Goal: Information Seeking & Learning: Learn about a topic

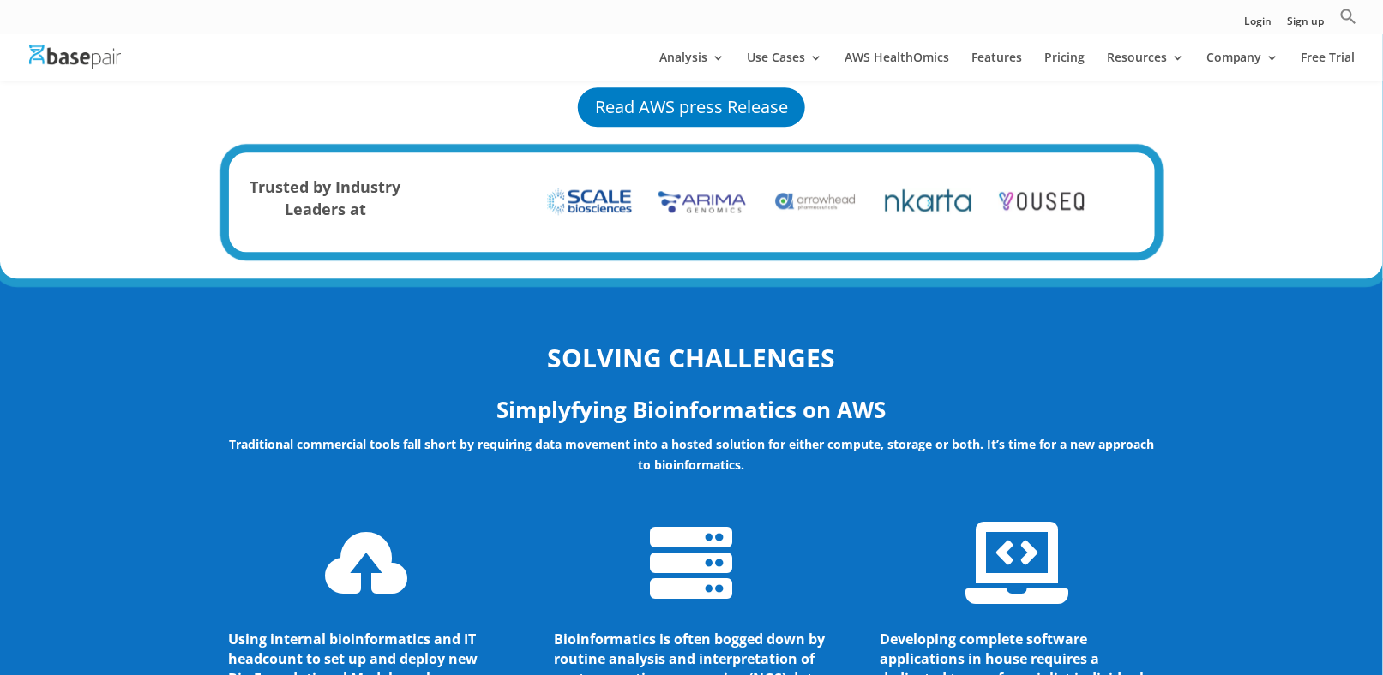
scroll to position [1457, 0]
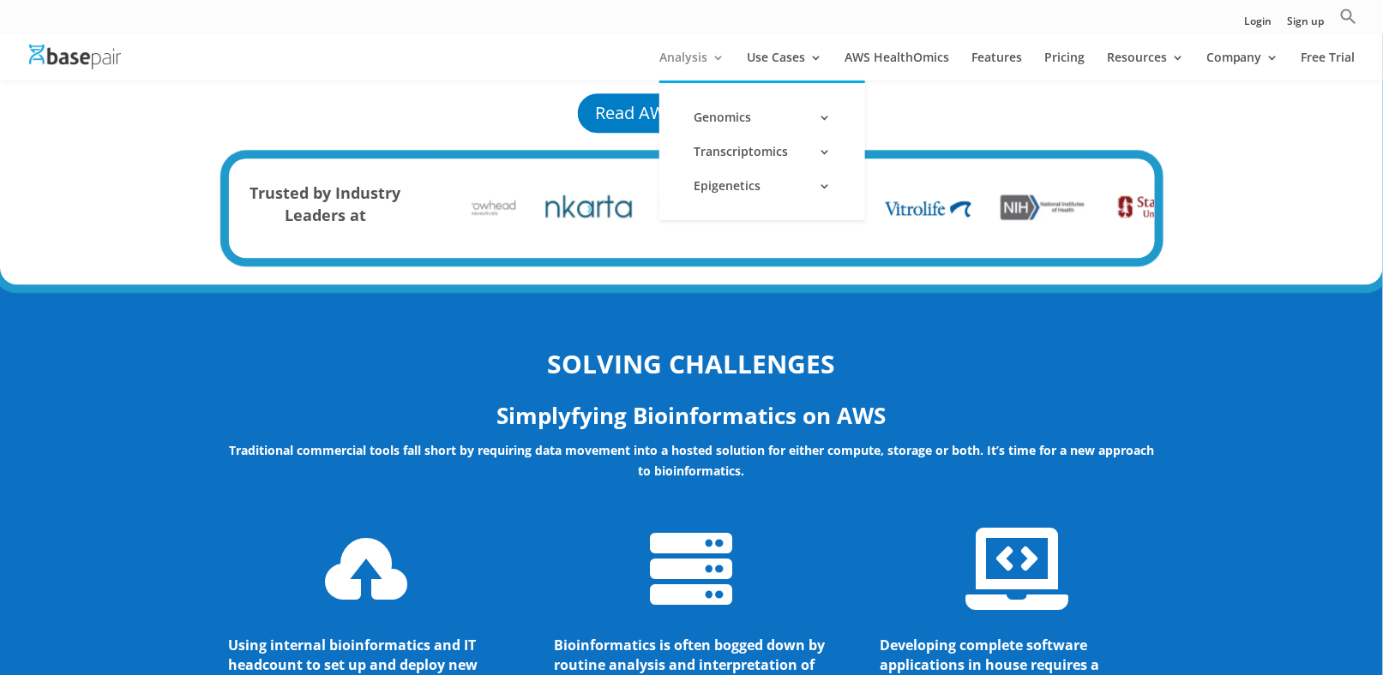
click at [676, 58] on link "Analysis" at bounding box center [691, 65] width 65 height 29
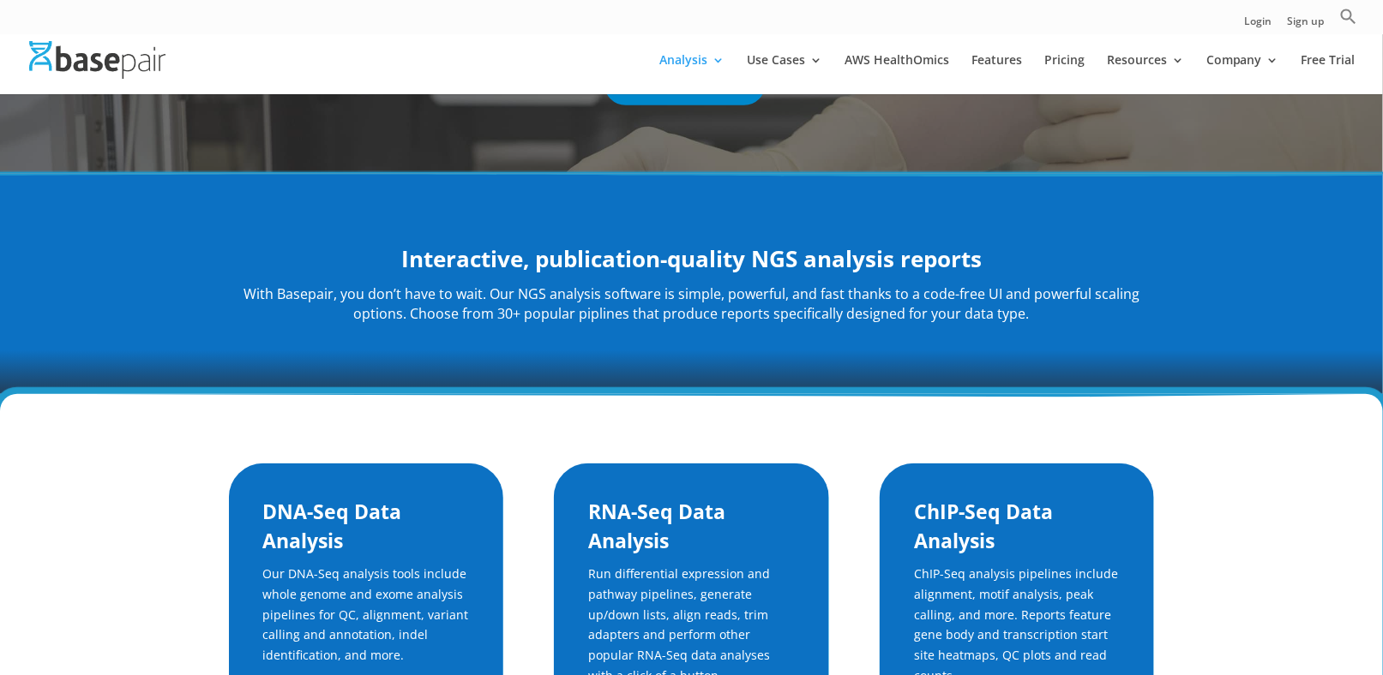
scroll to position [343, 0]
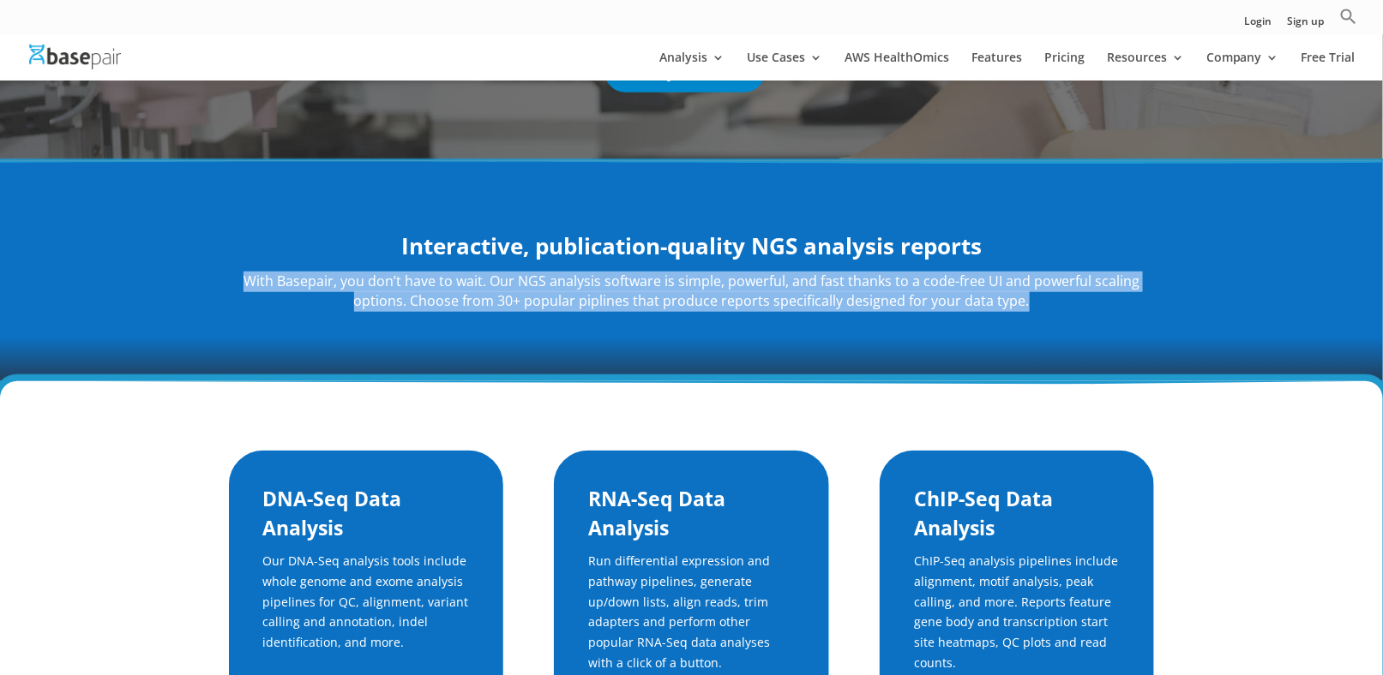
drag, startPoint x: 246, startPoint y: 275, endPoint x: 1054, endPoint y: 315, distance: 809.3
click at [1054, 315] on div "Interactive, publication-quality NGS analysis reports With Basepair, you don’t …" at bounding box center [692, 271] width 926 height 128
copy p "With Basepair, you don’t have to wait. Our NGS analysis software is simple, pow…"
click at [603, 349] on div "Interactive, publication-quality NGS analysis reports With Basepair, you don’t …" at bounding box center [691, 271] width 1383 height 220
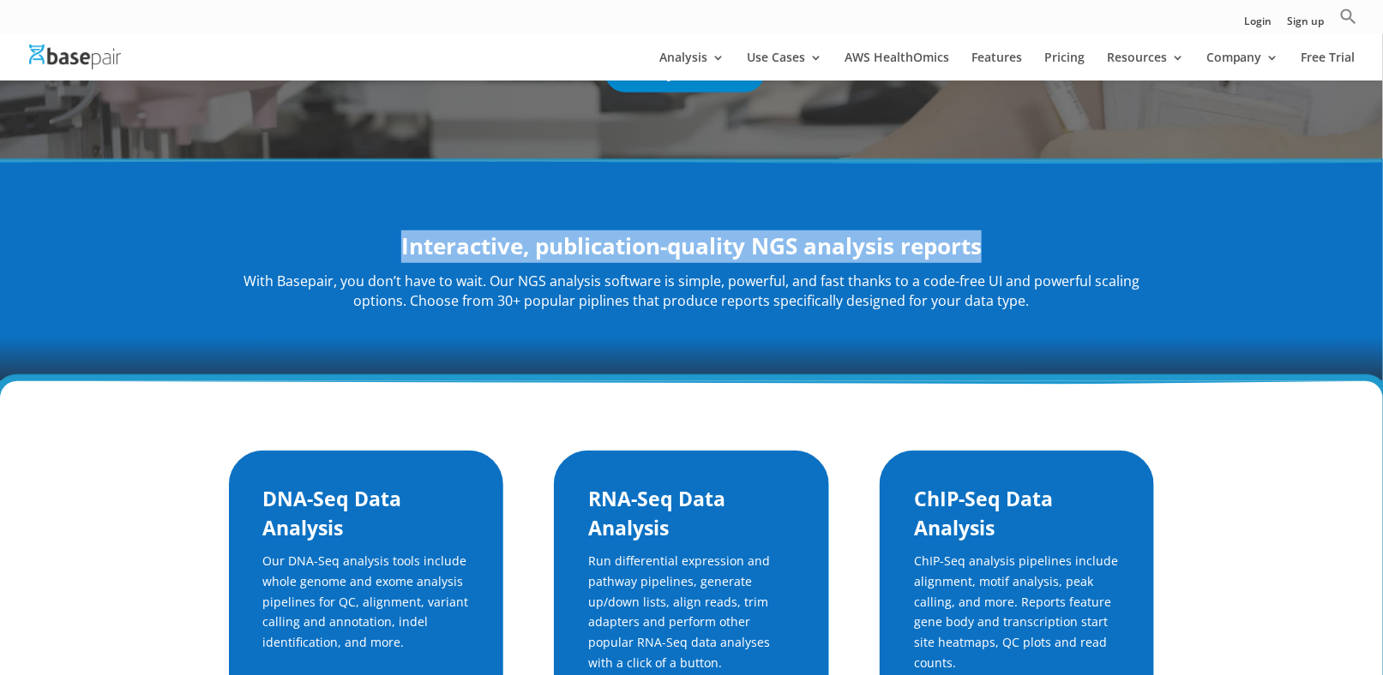
drag, startPoint x: 384, startPoint y: 243, endPoint x: 1257, endPoint y: 243, distance: 872.6
click at [1257, 243] on div "Interactive, publication-quality NGS analysis reports With Basepair, you don’t …" at bounding box center [691, 271] width 1383 height 220
copy strong "Interactive, publication-quality NGS analysis reports"
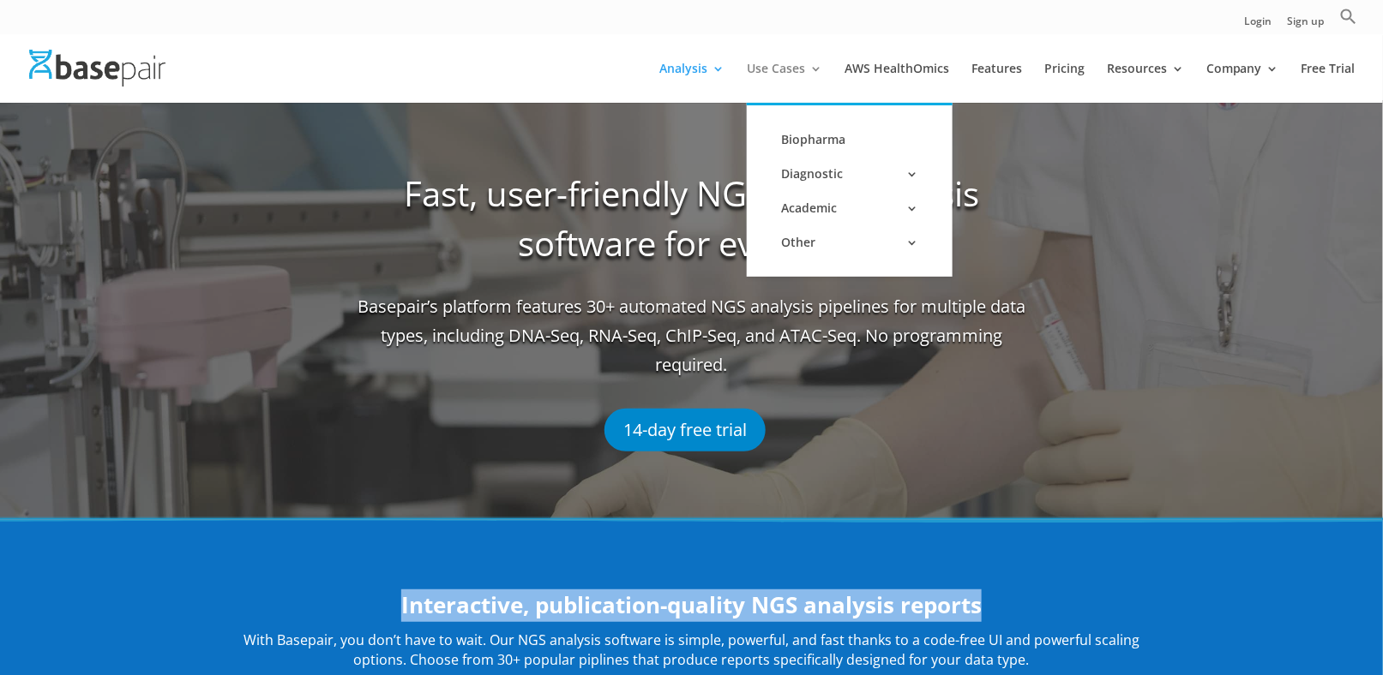
click at [800, 69] on link "Use Cases" at bounding box center [784, 83] width 75 height 40
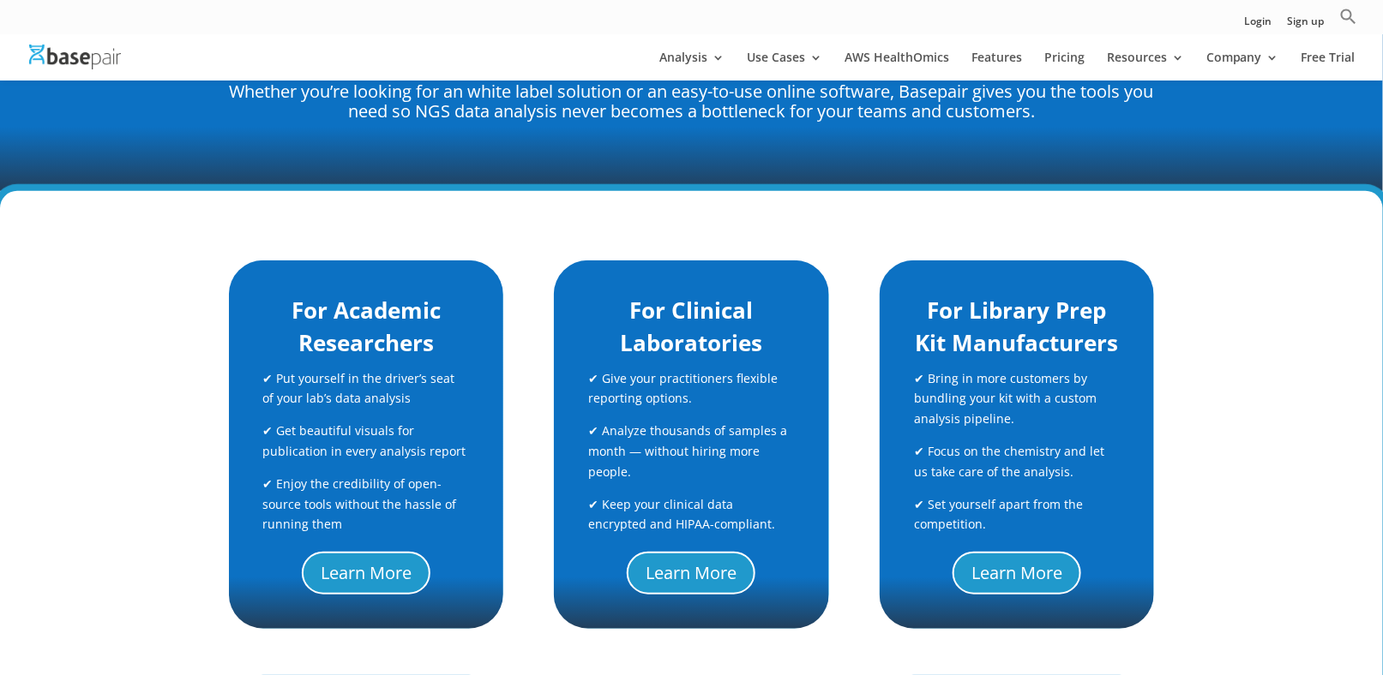
scroll to position [343, 0]
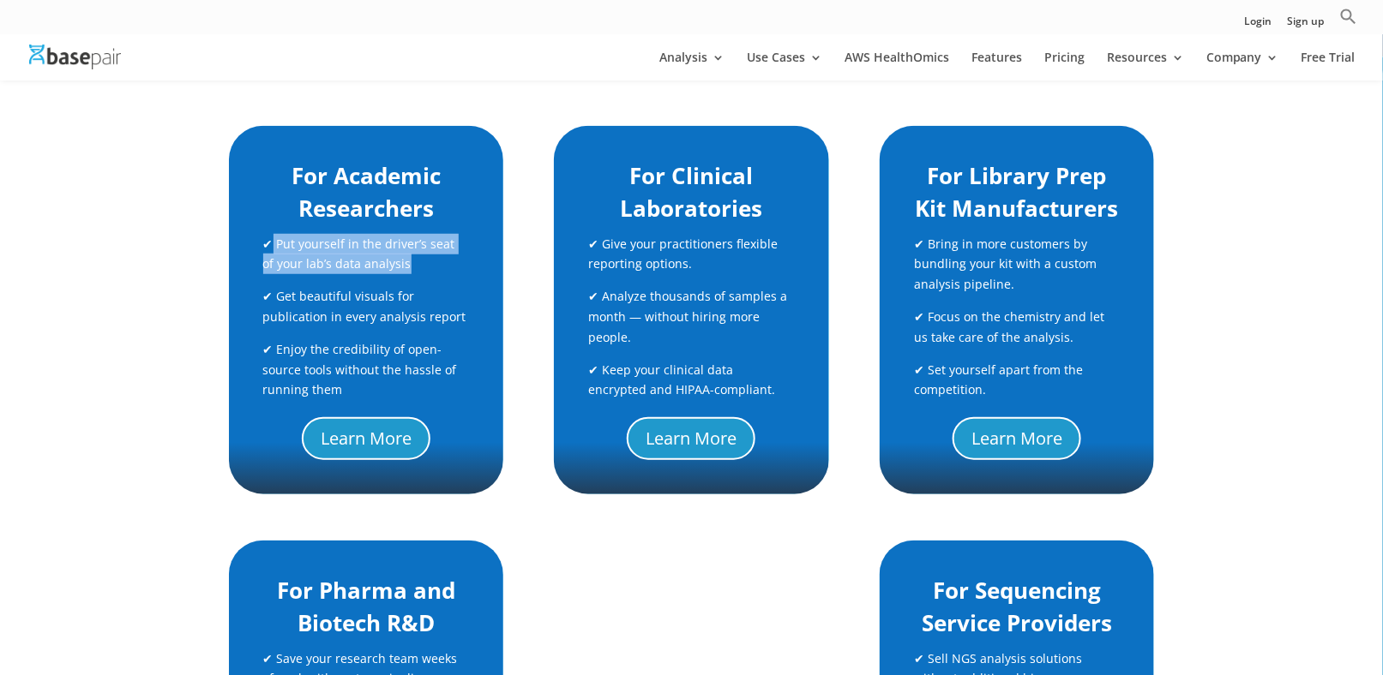
drag, startPoint x: 273, startPoint y: 241, endPoint x: 409, endPoint y: 269, distance: 139.2
click at [409, 269] on p "✔ Put yourself in the driver’s seat of your lab’s data analysis" at bounding box center [366, 260] width 206 height 53
copy p "Put yourself in the driver’s seat of your lab’s data analysis"
click at [435, 278] on p "✔ Put yourself in the driver’s seat of your lab’s data analysis" at bounding box center [366, 260] width 206 height 53
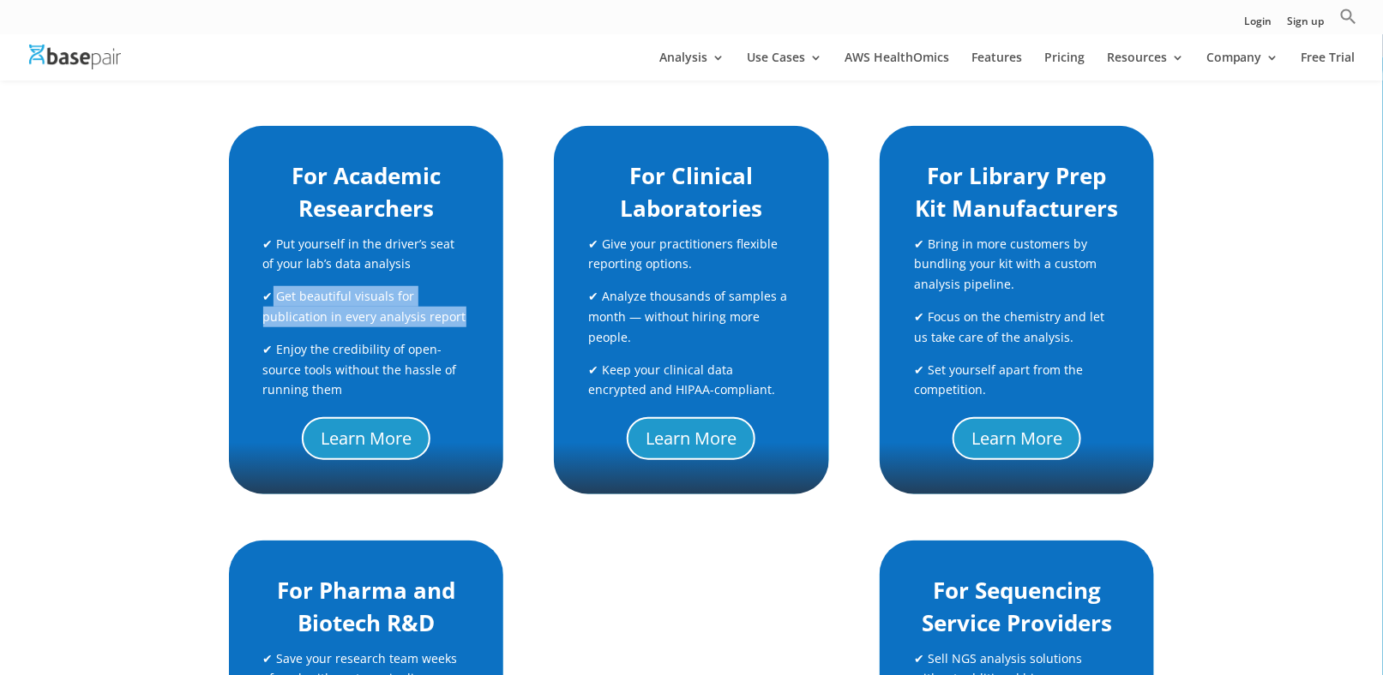
drag, startPoint x: 273, startPoint y: 297, endPoint x: 457, endPoint y: 312, distance: 184.9
click at [457, 312] on p "✔ Get beautiful visuals for publication in every analysis report" at bounding box center [366, 312] width 206 height 53
copy p "Get beautiful visuals for publication in every analysis report"
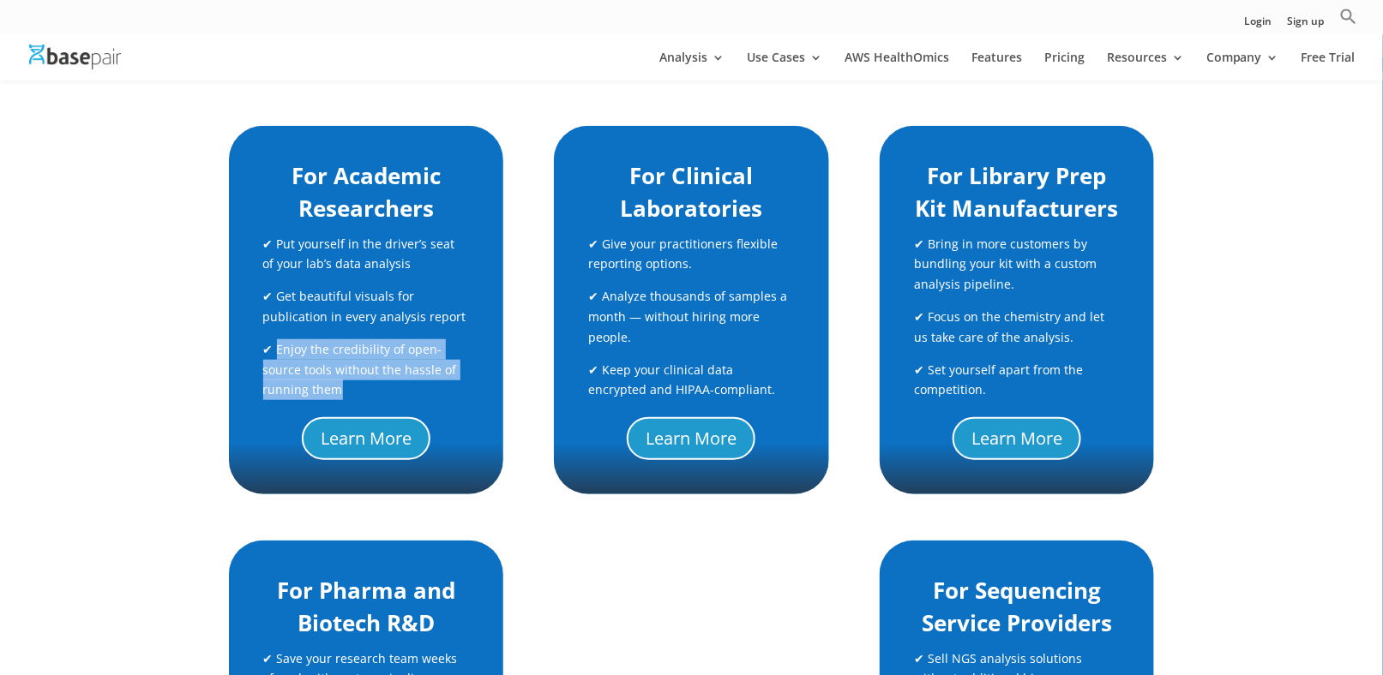
drag, startPoint x: 274, startPoint y: 348, endPoint x: 347, endPoint y: 396, distance: 87.2
click at [349, 396] on p "✔ Enjoy the credibility of open-source tools without the hassle of running them" at bounding box center [366, 369] width 206 height 61
copy p "Enjoy the credibility of open-source tools without the hassle of running them"
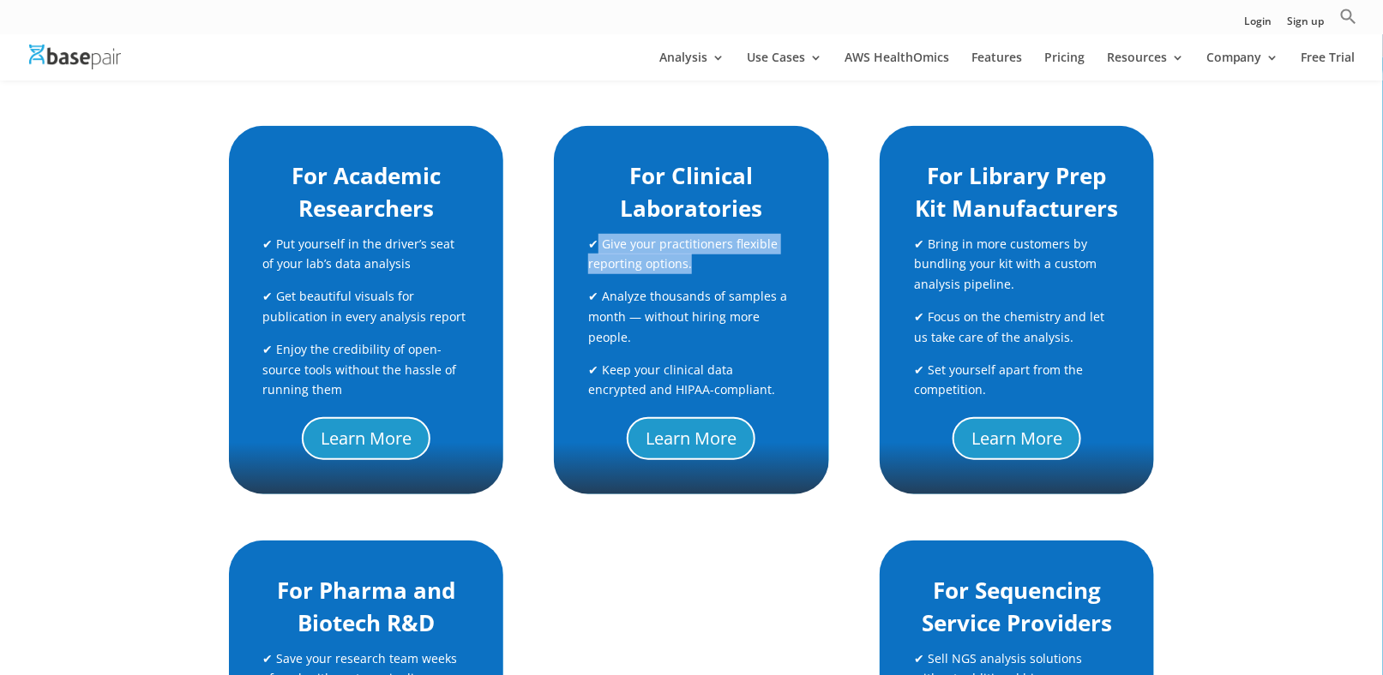
drag, startPoint x: 597, startPoint y: 243, endPoint x: 694, endPoint y: 268, distance: 100.2
click at [694, 268] on p "✔ Give your practitioners flexible reporting options." at bounding box center [691, 260] width 206 height 53
copy p "Give your practitioners flexible reporting options."
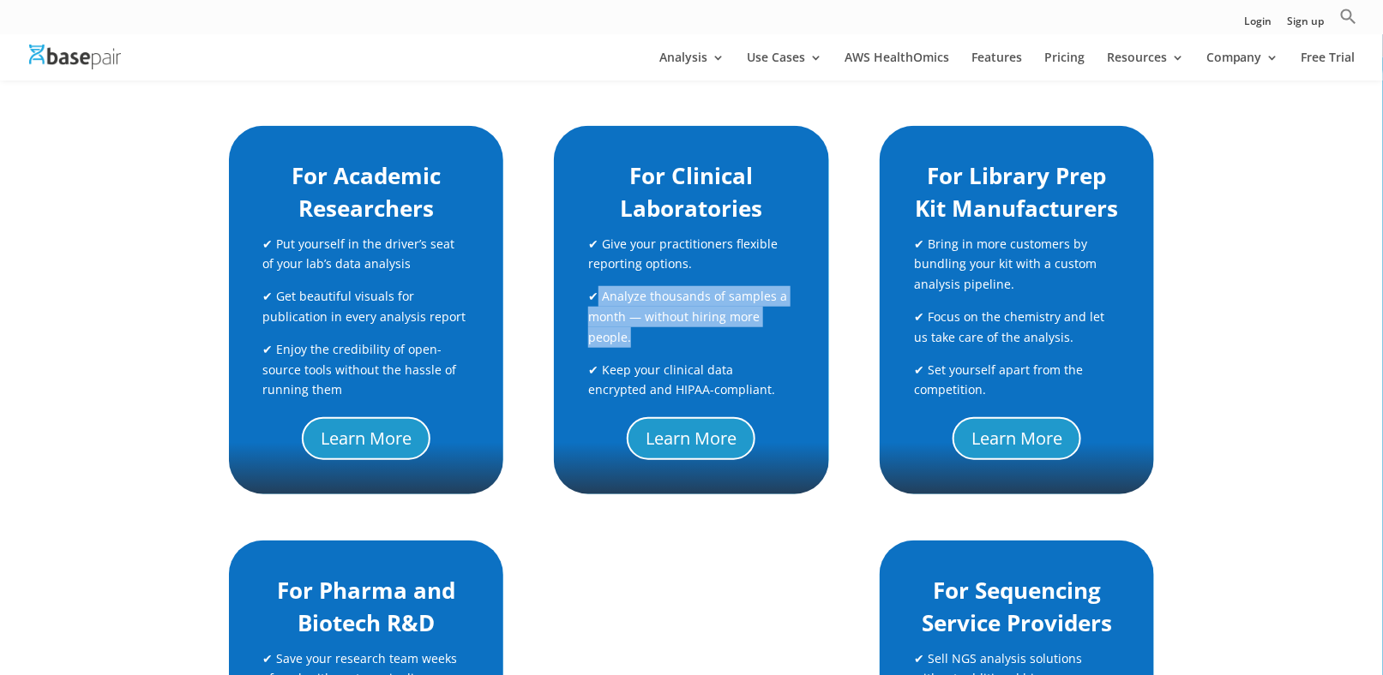
drag, startPoint x: 598, startPoint y: 291, endPoint x: 640, endPoint y: 347, distance: 70.5
click at [640, 347] on p "✔ Analyze thousands of samples a month — without hiring more people." at bounding box center [691, 322] width 206 height 73
copy p "Analyze thousands of samples a month — without hiring more people."
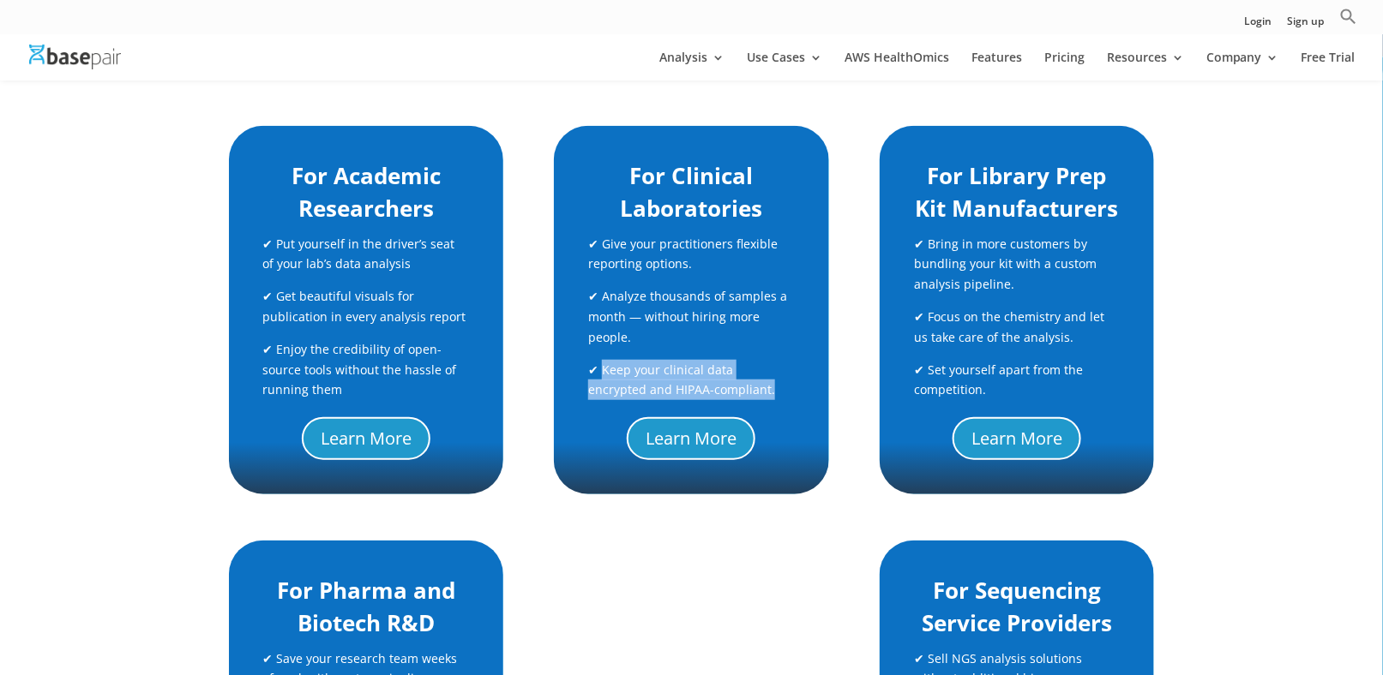
drag, startPoint x: 601, startPoint y: 369, endPoint x: 740, endPoint y: 401, distance: 142.4
click at [740, 401] on div "For Clinical Laboratories ✔ Give your practitioners flexible reporting options.…" at bounding box center [691, 288] width 206 height 257
copy p "Keep your clinical data encrypted and HIPAA-compliant."
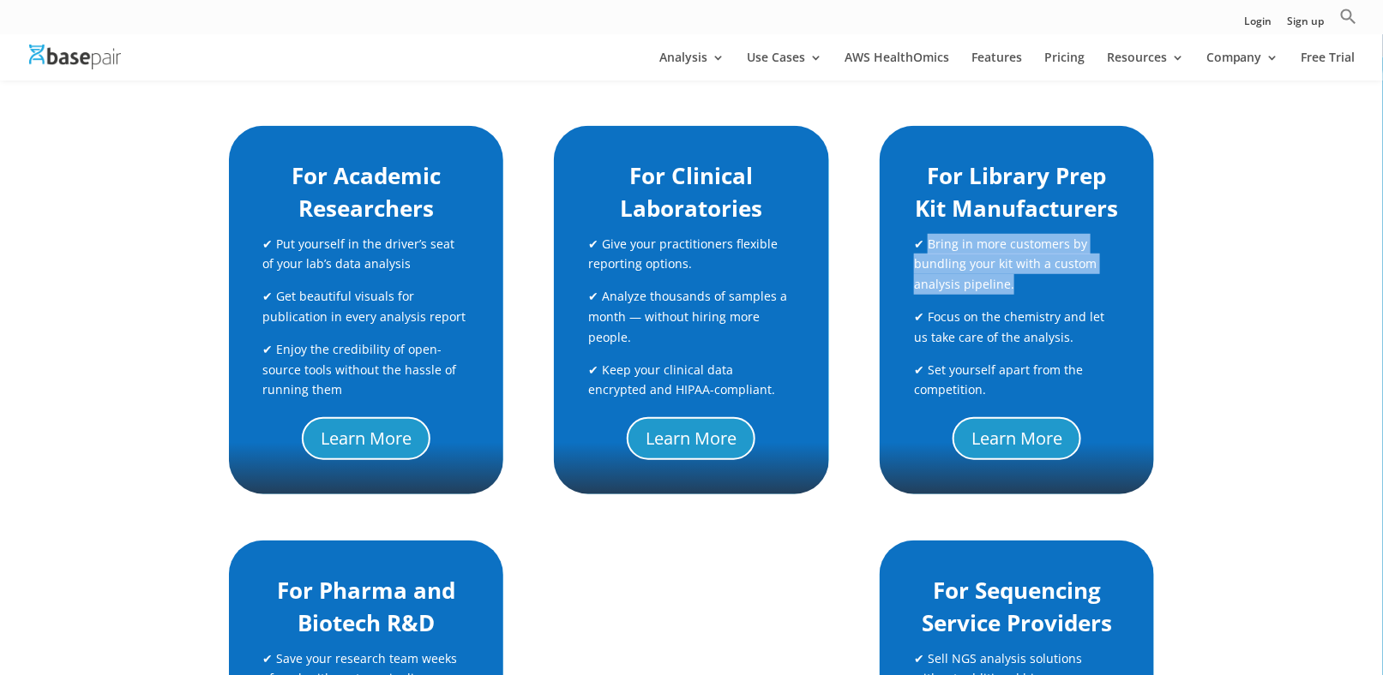
drag, startPoint x: 1010, startPoint y: 289, endPoint x: 928, endPoint y: 249, distance: 90.8
click at [928, 249] on p "✔ Bring in more customers by bundling your kit with a custom analysis pipeline." at bounding box center [1017, 270] width 206 height 73
copy p "Bring in more customers by bundling your kit with a custom analysis pipeline."
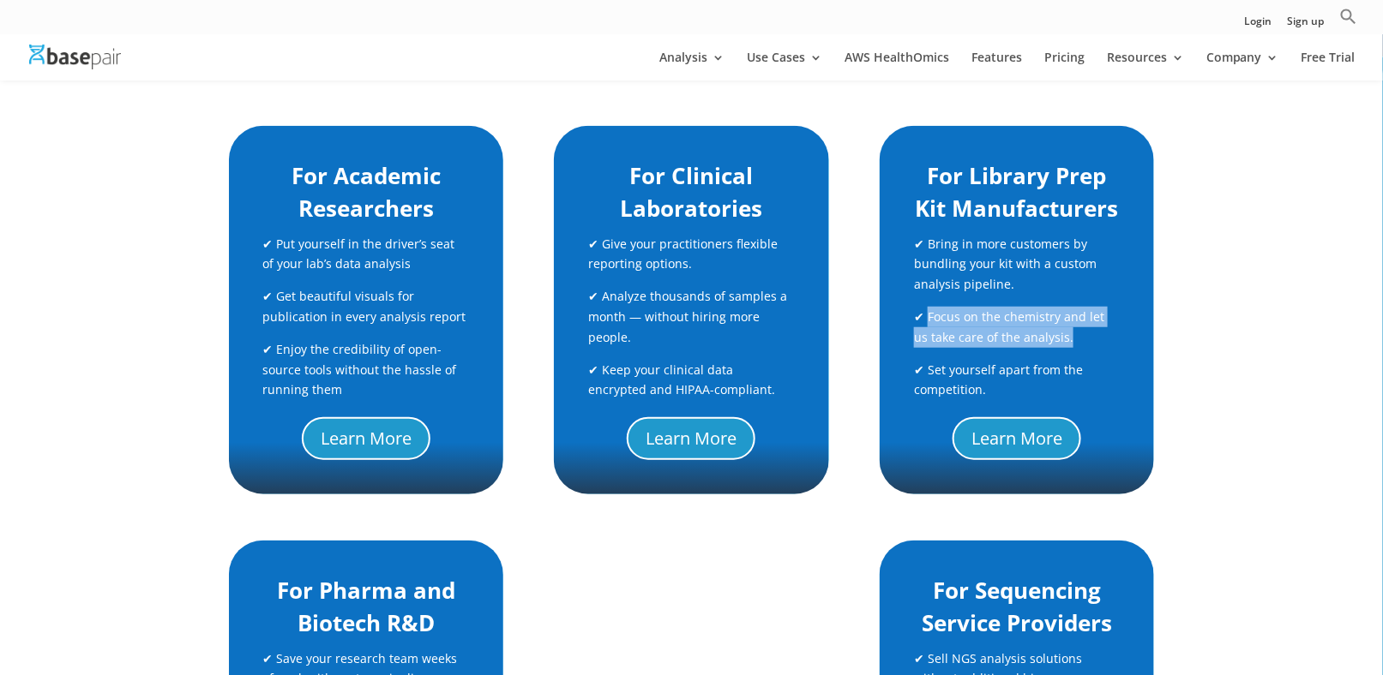
drag, startPoint x: 1056, startPoint y: 344, endPoint x: 928, endPoint y: 315, distance: 130.8
click at [928, 315] on p "✔ Focus on the chemistry and let us take care of the analysis." at bounding box center [1017, 333] width 206 height 53
copy p "Focus on the chemistry and let us take care of the analysis."
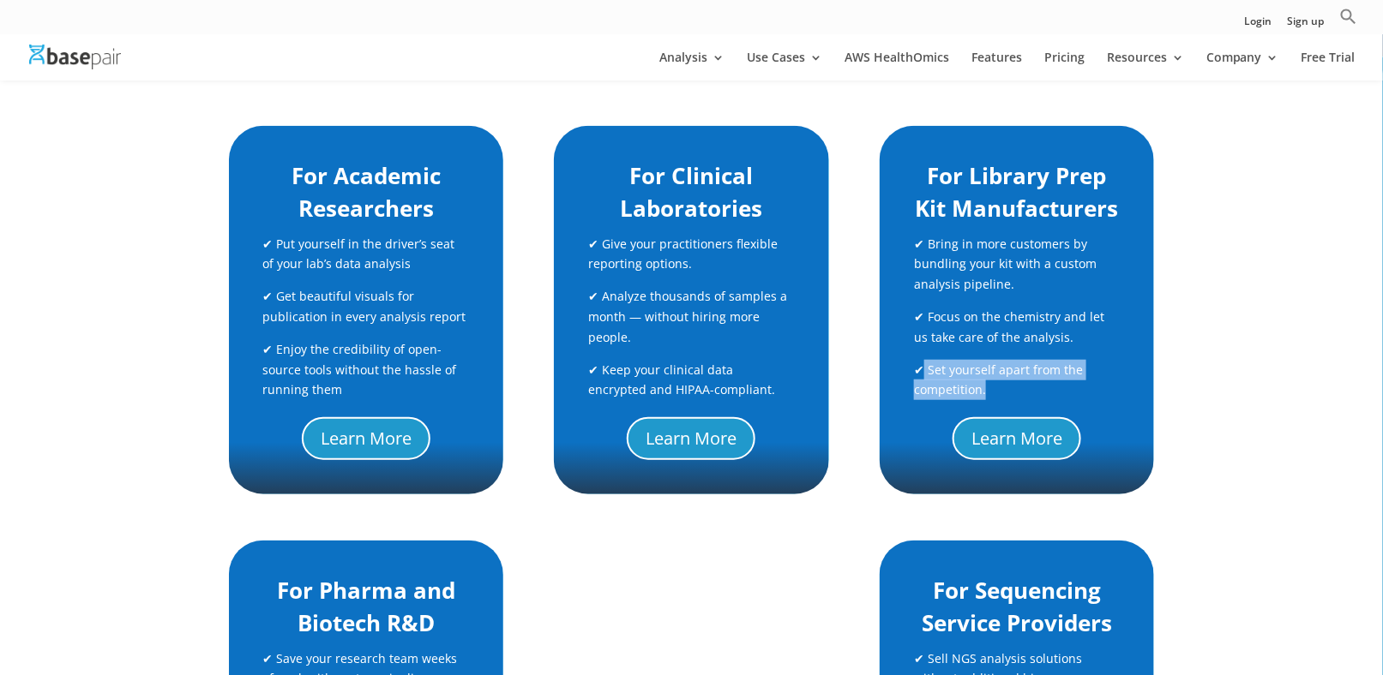
drag, startPoint x: 986, startPoint y: 393, endPoint x: 924, endPoint y: 376, distance: 64.0
click at [924, 376] on p "✔ Set yourself apart from the competition." at bounding box center [1017, 380] width 206 height 41
copy p "Set yourself apart from the competition."
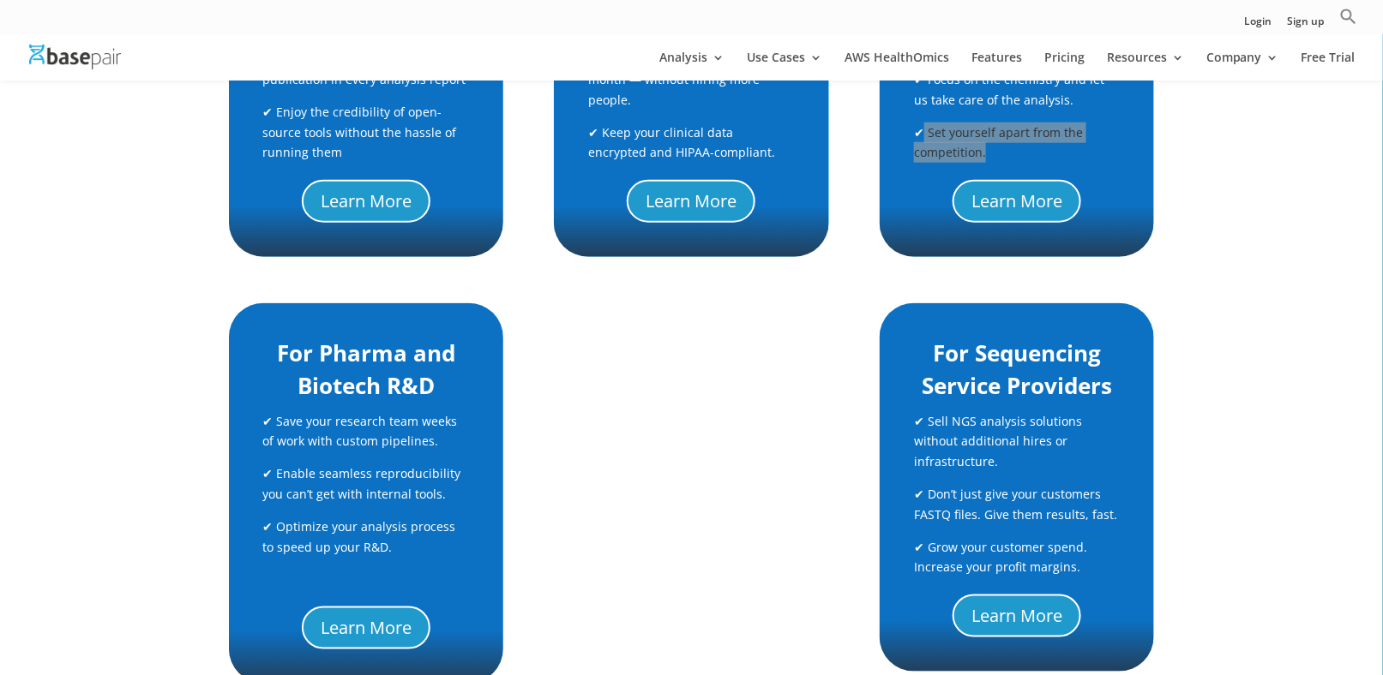
scroll to position [686, 0]
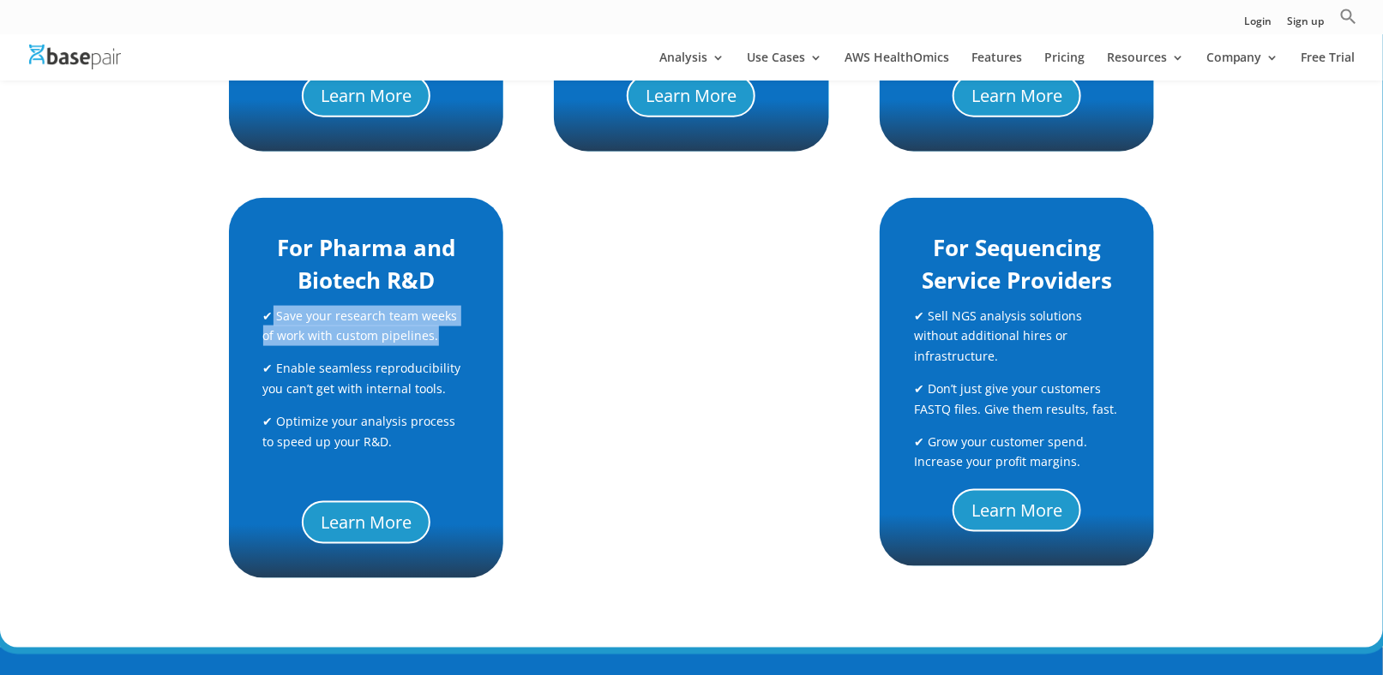
drag, startPoint x: 429, startPoint y: 341, endPoint x: 271, endPoint y: 309, distance: 161.9
click at [271, 309] on p "✔ Save your research team weeks of work with custom pipelines." at bounding box center [366, 332] width 206 height 53
copy p "Save your research team weeks of work with custom pipelines."
click at [448, 379] on p "✔ Enable seamless reproducibility you can’t get with internal tools." at bounding box center [366, 384] width 206 height 53
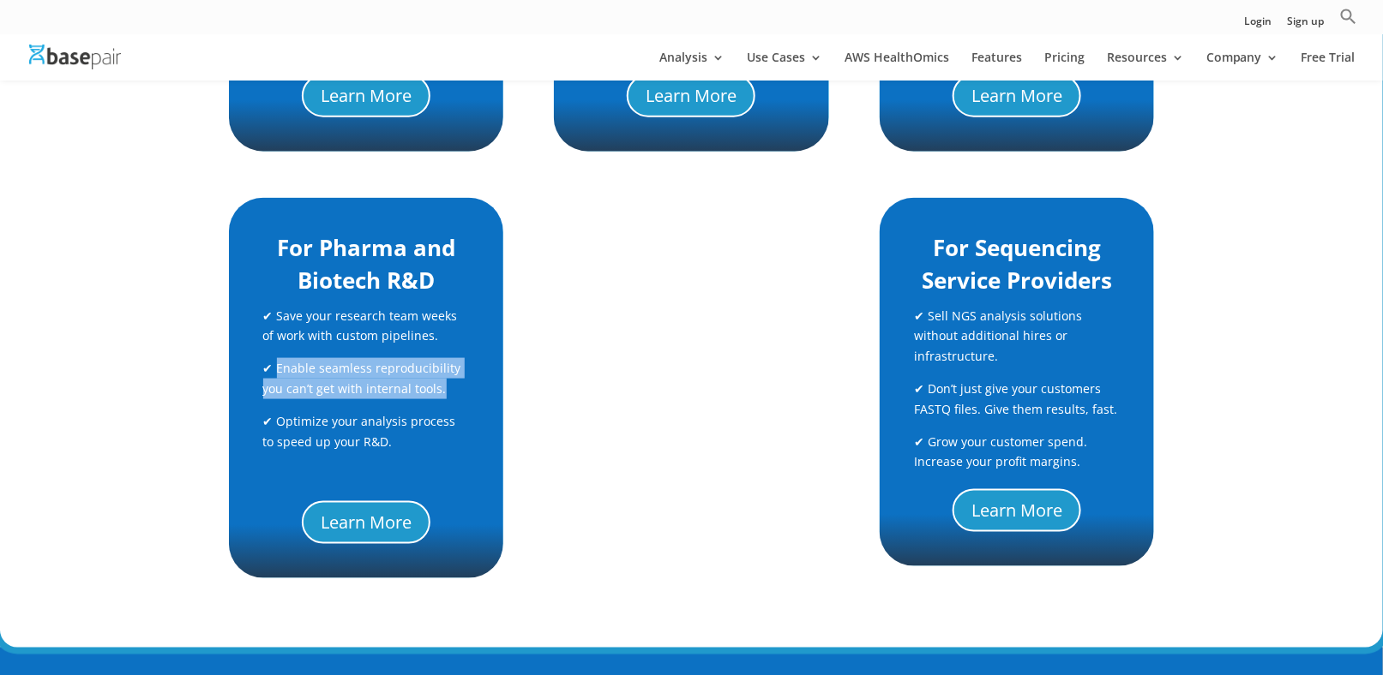
drag, startPoint x: 446, startPoint y: 393, endPoint x: 274, endPoint y: 371, distance: 172.8
click at [274, 371] on p "✔ Enable seamless reproducibility you can’t get with internal tools." at bounding box center [366, 384] width 206 height 53
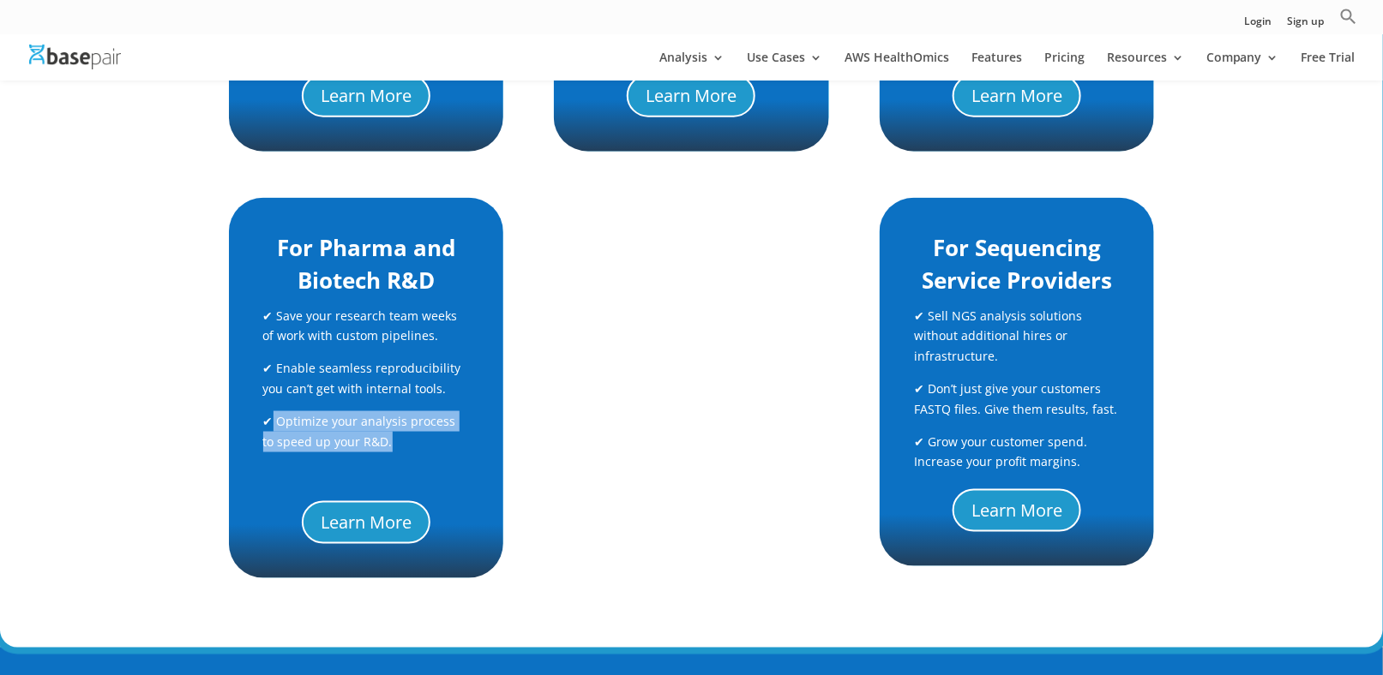
drag, startPoint x: 375, startPoint y: 442, endPoint x: 273, endPoint y: 423, distance: 104.6
click at [273, 423] on p "✔ Optimize your analysis process to speed up your R&D." at bounding box center [366, 437] width 206 height 53
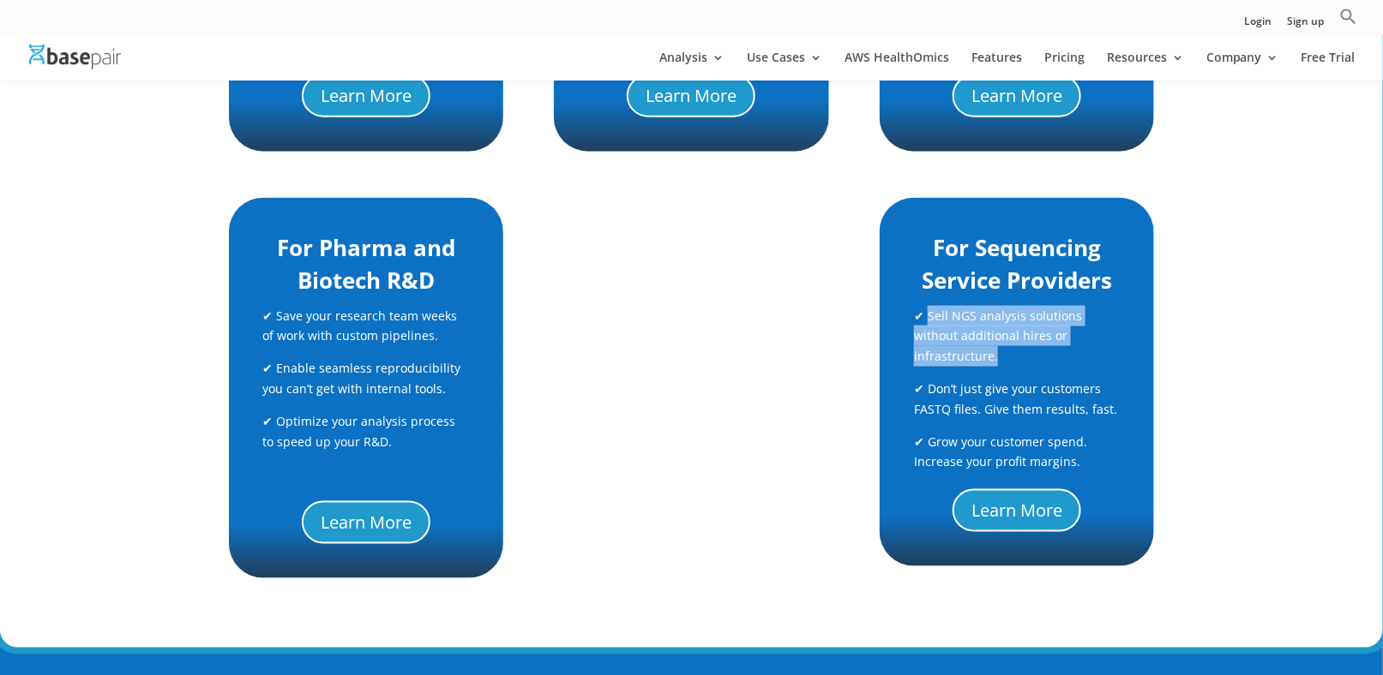
drag, startPoint x: 988, startPoint y: 353, endPoint x: 928, endPoint y: 312, distance: 72.7
click at [928, 312] on p "✔ Sell NGS analysis solutions without additional hires or infrastructure." at bounding box center [1017, 342] width 206 height 73
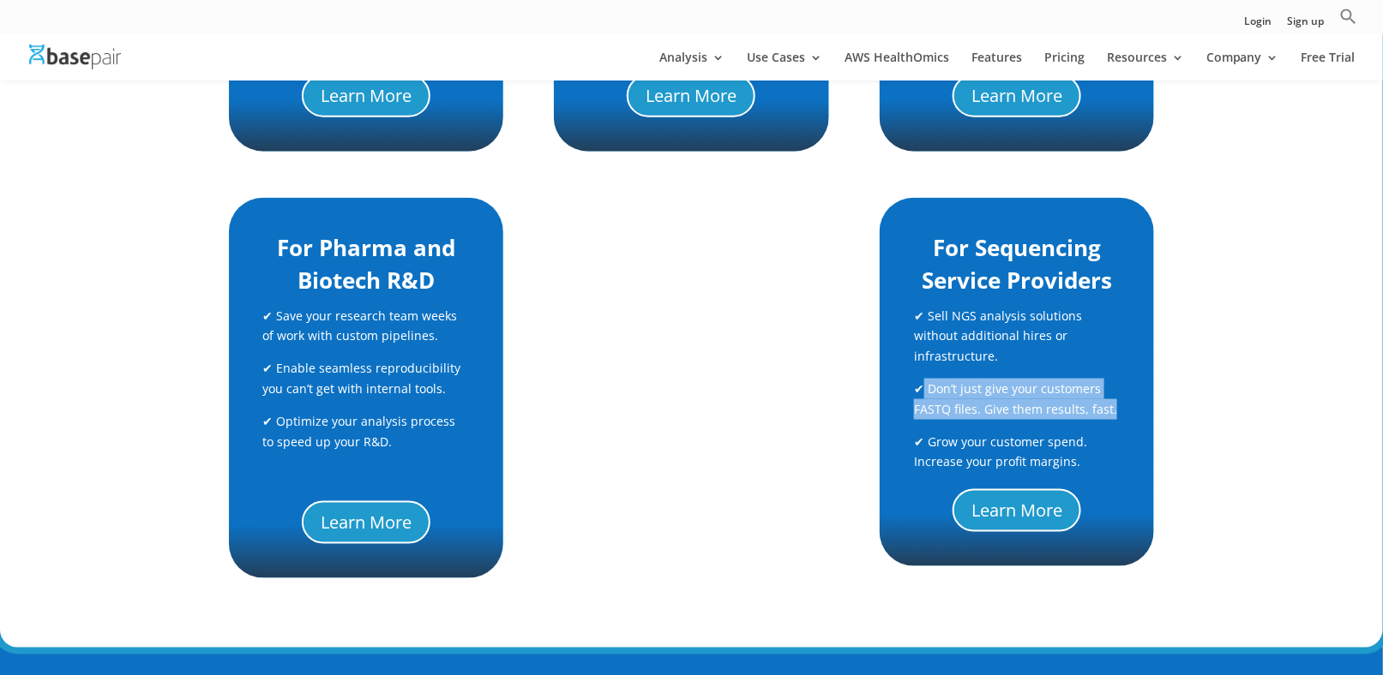
drag, startPoint x: 1119, startPoint y: 406, endPoint x: 921, endPoint y: 393, distance: 197.6
click at [921, 393] on p "✔ Don’t just give your customers FASTQ files. Give them results, fast." at bounding box center [1017, 405] width 206 height 53
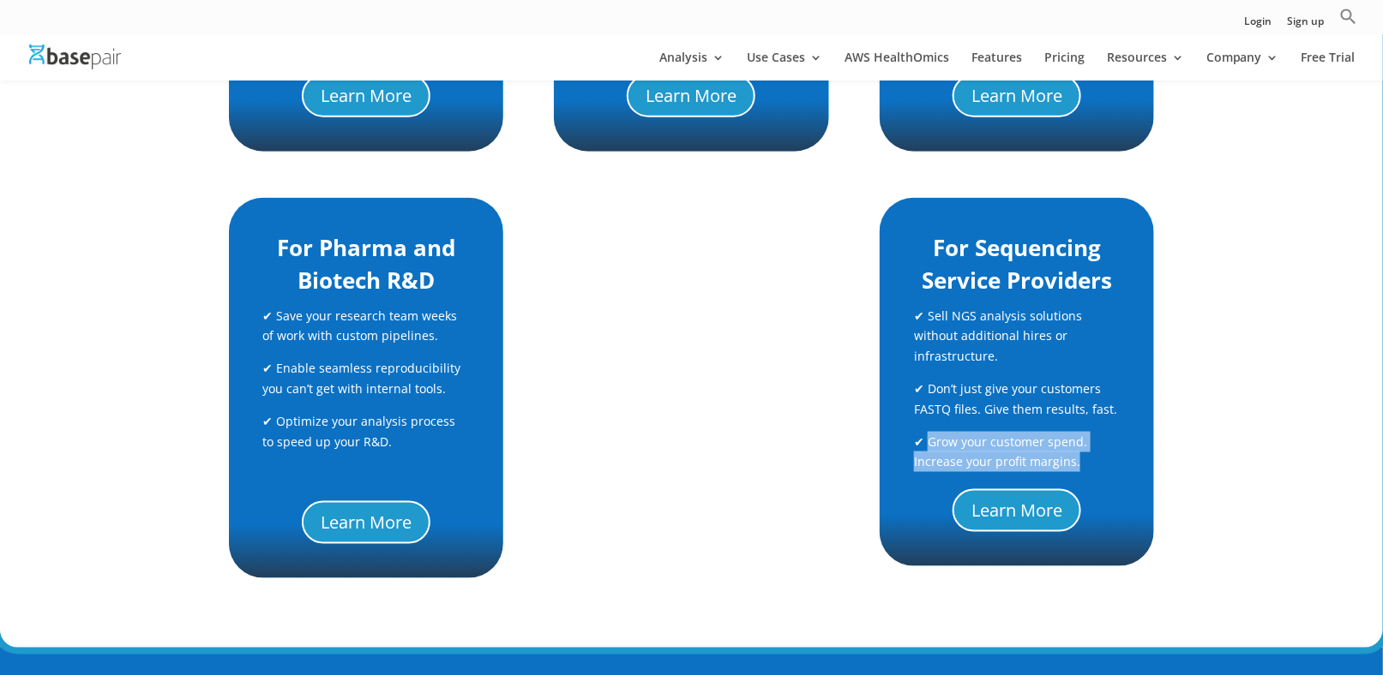
drag, startPoint x: 928, startPoint y: 437, endPoint x: 1092, endPoint y: 462, distance: 165.6
click at [1092, 462] on p "✔ Grow your customer spend. Increase your profit margins." at bounding box center [1017, 452] width 206 height 41
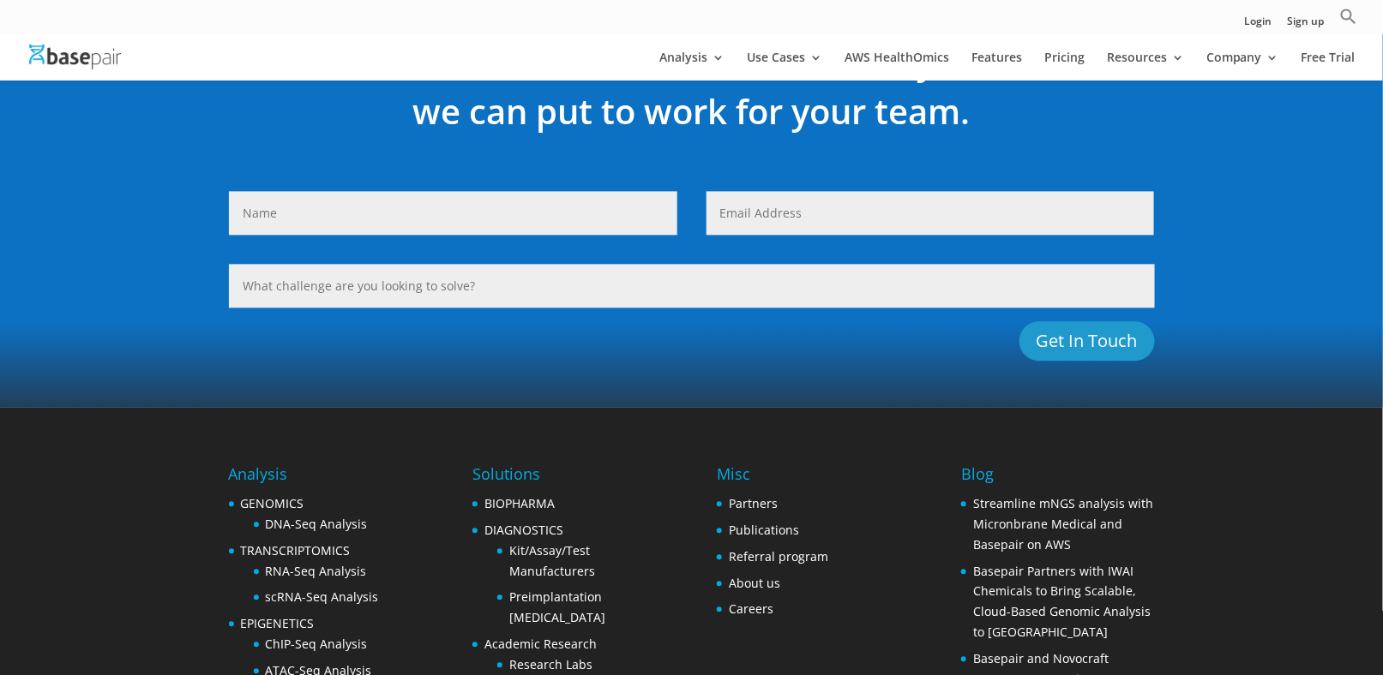
scroll to position [1371, 0]
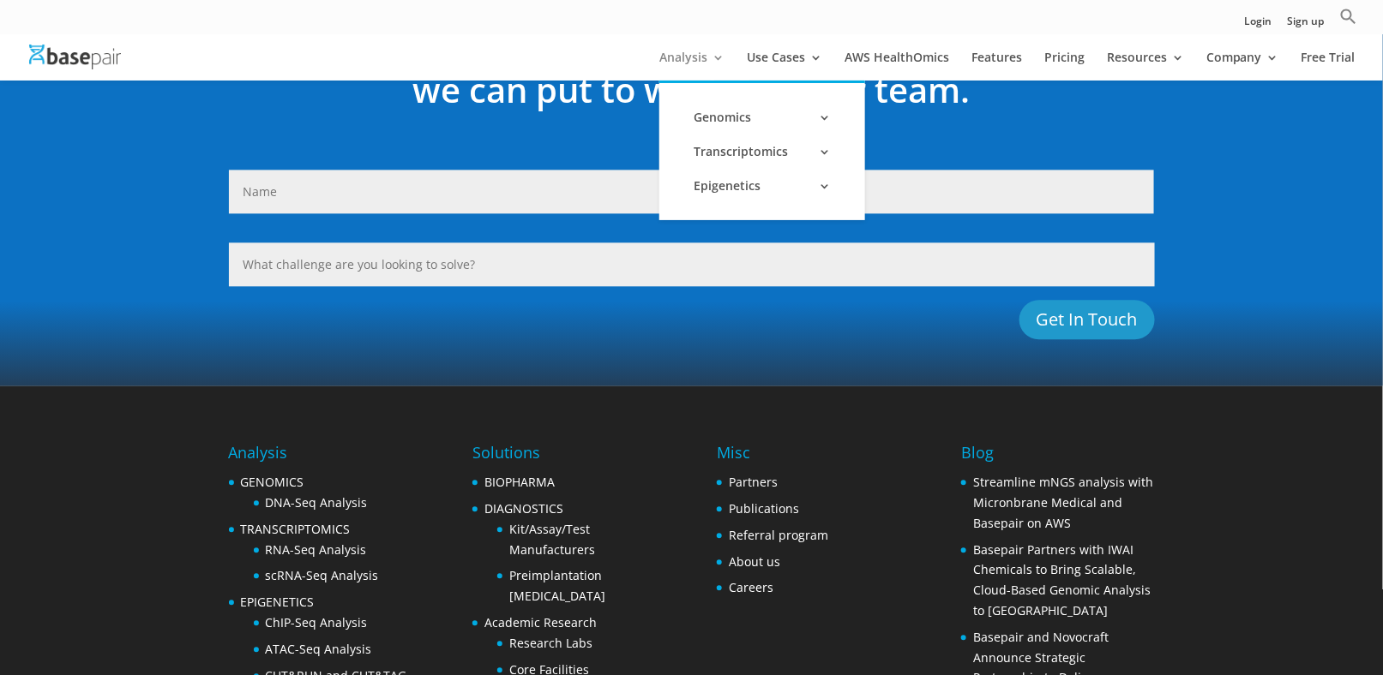
click at [691, 62] on link "Analysis" at bounding box center [691, 65] width 65 height 29
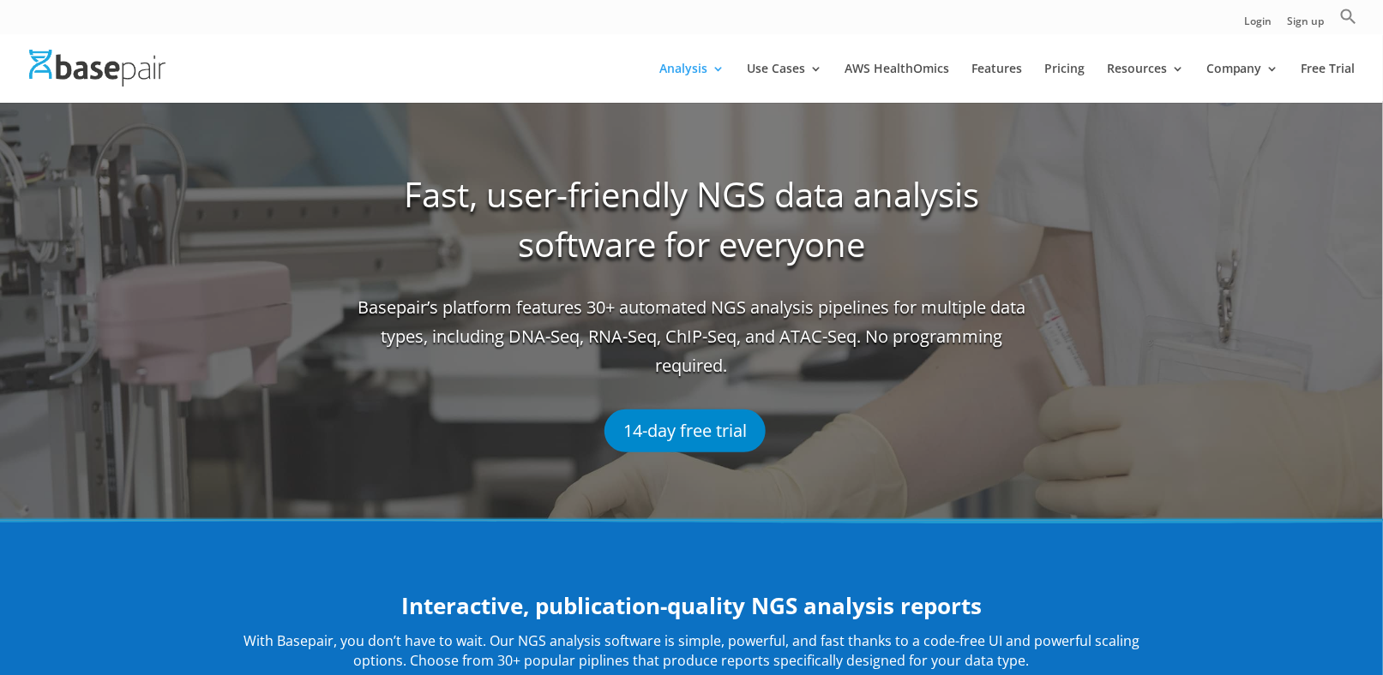
click at [660, 425] on link "14-day free trial" at bounding box center [684, 431] width 161 height 43
